Goal: Check status

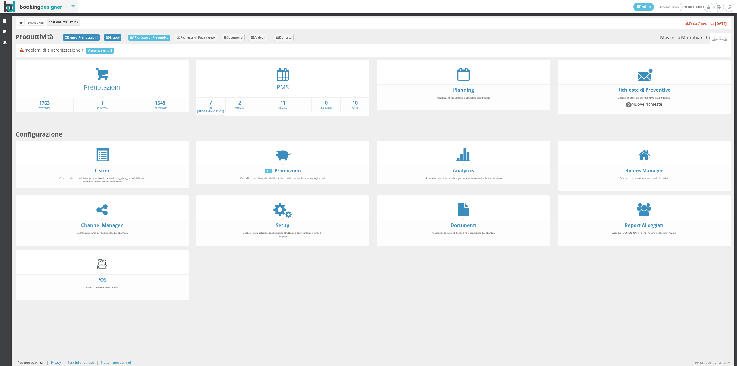
click at [297, 70] on div at bounding box center [282, 74] width 173 height 13
click at [286, 75] on icon at bounding box center [283, 74] width 12 height 13
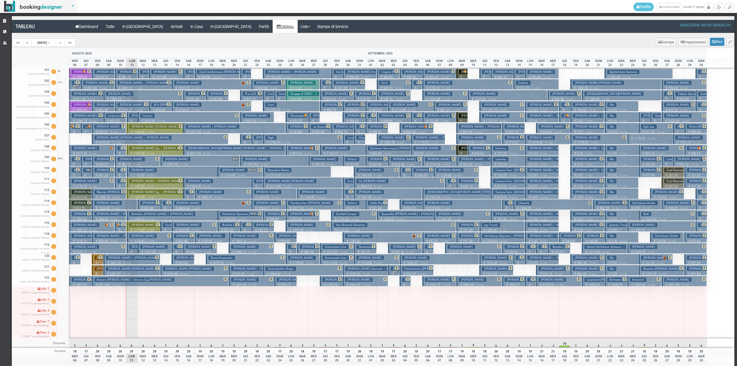
click at [111, 127] on h3 "[PERSON_NAME]" at bounding box center [107, 126] width 27 height 4
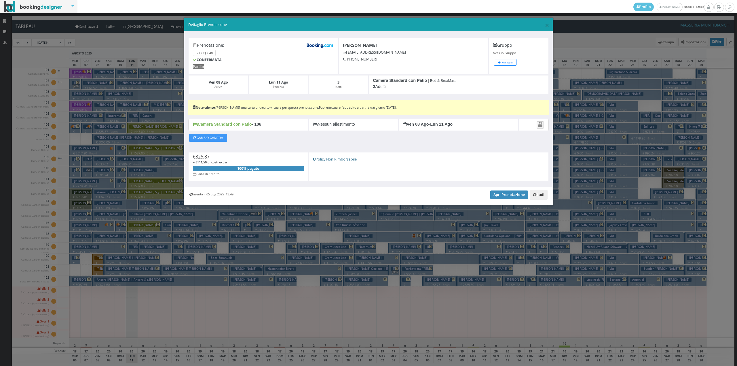
click at [540, 196] on button "Chiudi" at bounding box center [539, 195] width 18 height 10
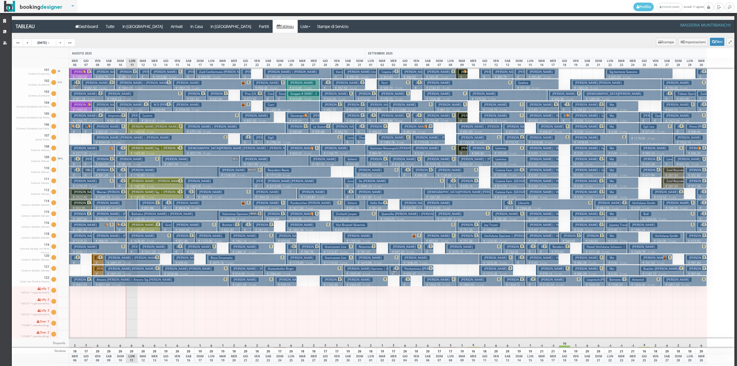
click at [377, 204] on h3 "Valle Haristeu" at bounding box center [380, 203] width 24 height 4
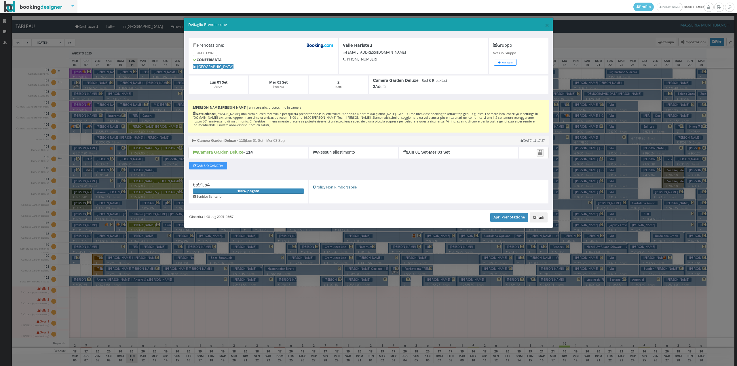
click at [538, 219] on button "Chiudi" at bounding box center [539, 217] width 18 height 10
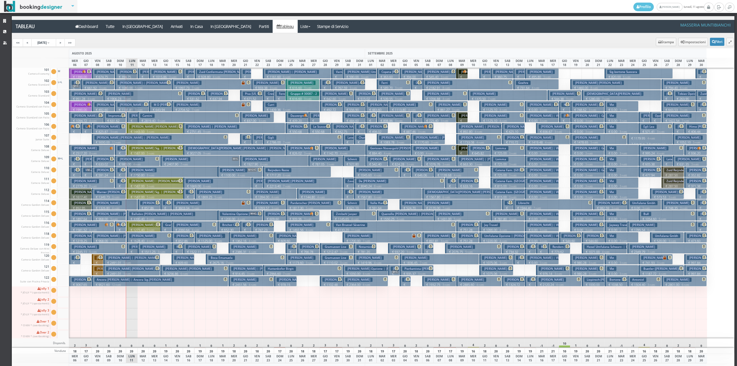
click at [382, 169] on button "[PERSON_NAME] € 1045.60 4 notti 2 Adulti" at bounding box center [376, 171] width 45 height 11
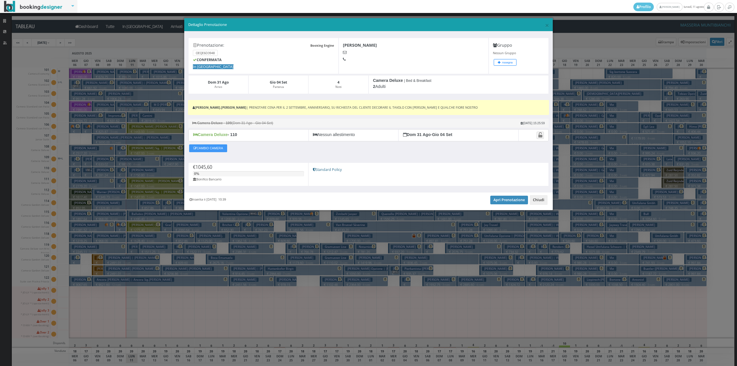
click at [544, 200] on button "Chiudi" at bounding box center [539, 200] width 18 height 10
